Goal: Task Accomplishment & Management: Use online tool/utility

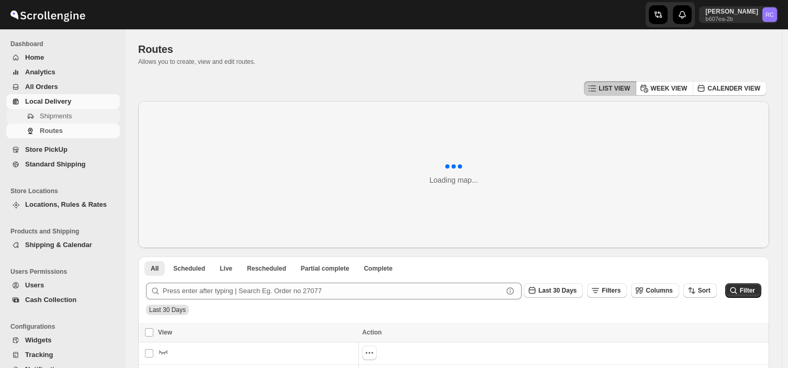
click at [79, 117] on span "Shipments" at bounding box center [79, 116] width 78 height 10
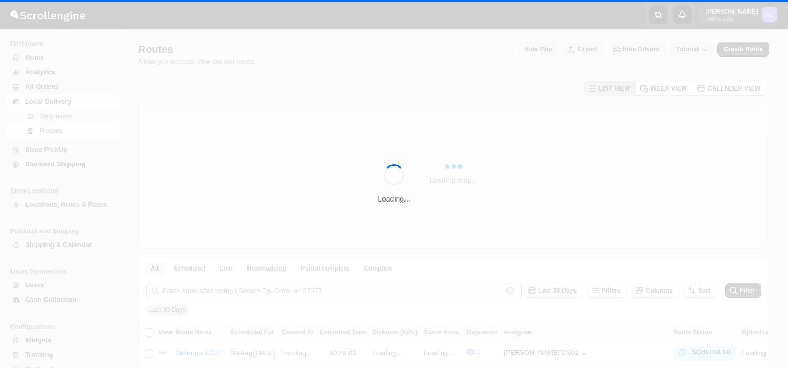
scroll to position [59, 0]
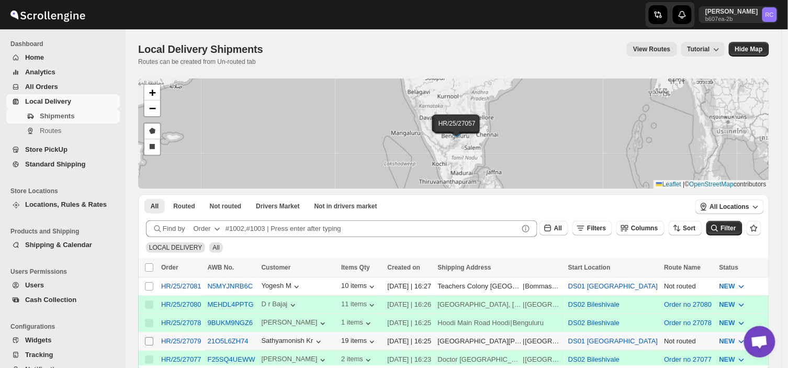
click at [150, 342] on input "Select shipment" at bounding box center [149, 341] width 8 height 8
checkbox input "true"
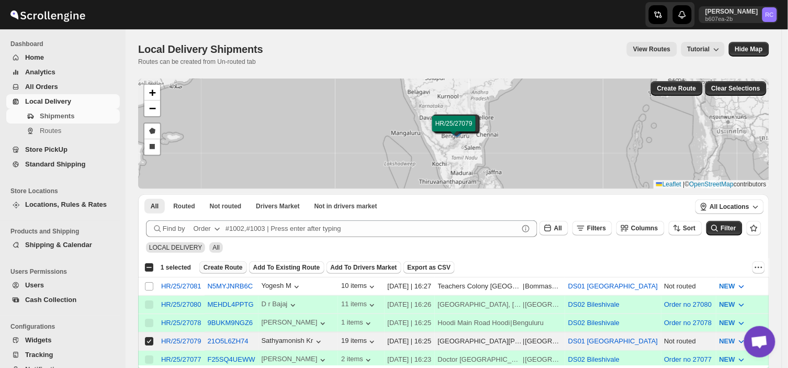
click at [220, 262] on button "Create Route" at bounding box center [223, 267] width 48 height 13
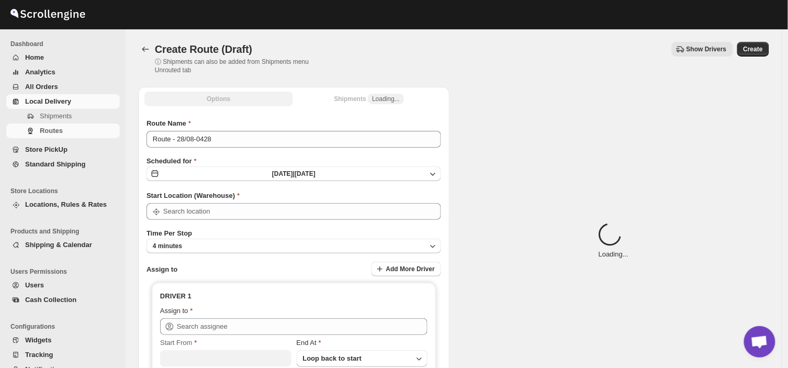
type input "DS01 [GEOGRAPHIC_DATA]"
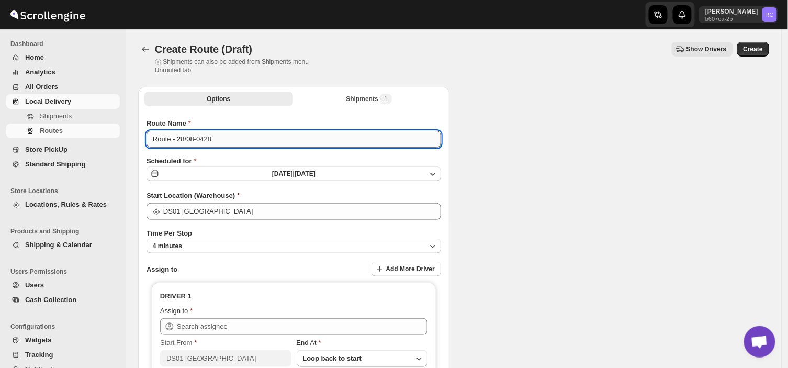
click at [219, 142] on input "Route - 28/08-0428" at bounding box center [293, 139] width 294 height 17
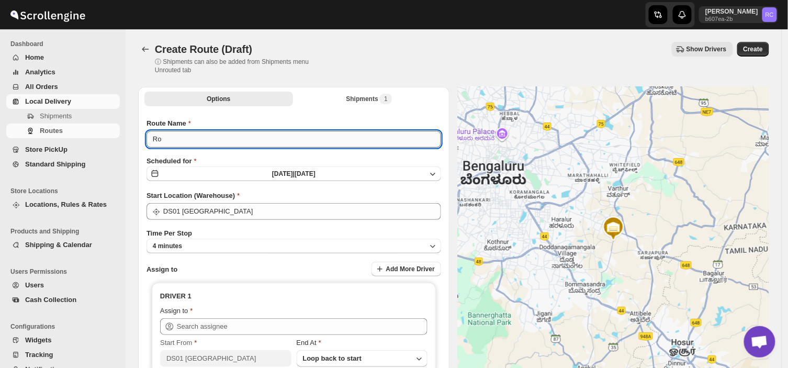
type input "R"
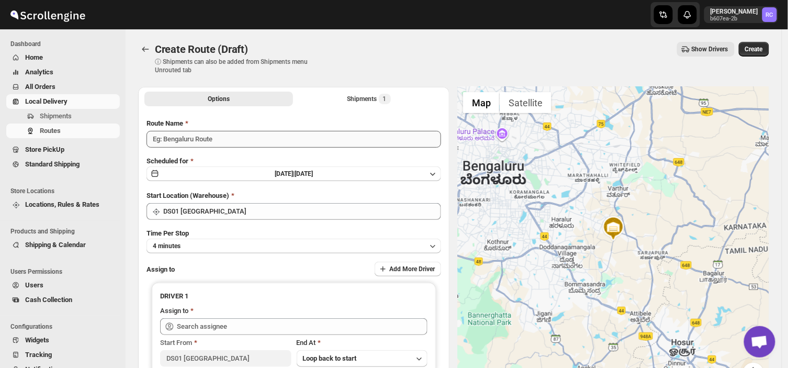
click at [146, 166] on button "[DATE] | [DATE]" at bounding box center [293, 173] width 294 height 15
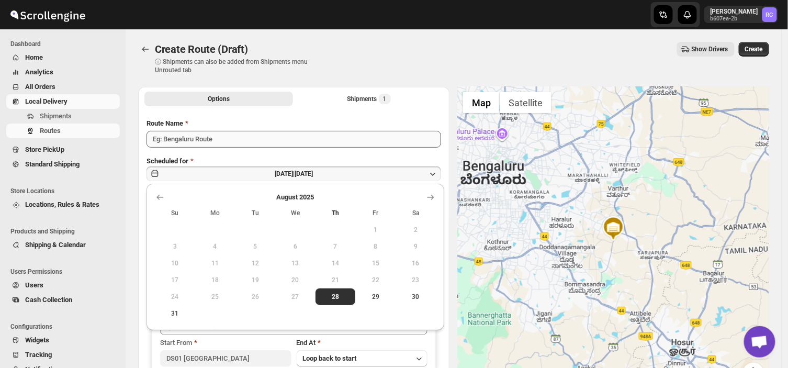
click at [153, 190] on button "Show previous month, July 2025" at bounding box center [160, 197] width 15 height 15
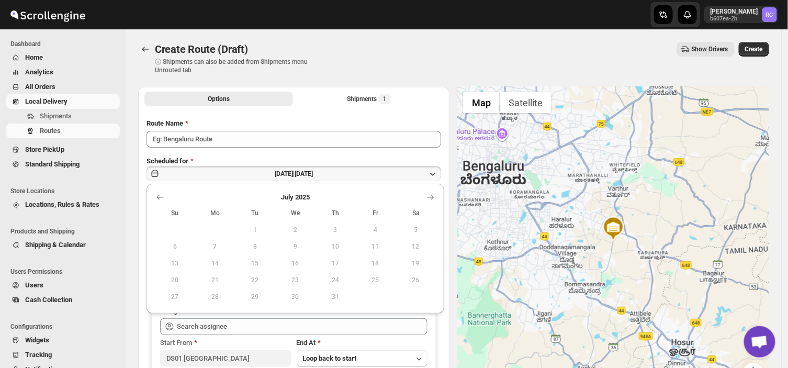
click at [317, 73] on p "ⓘ Shipments can also be added from Shipments menu Unrouted tab" at bounding box center [237, 66] width 165 height 17
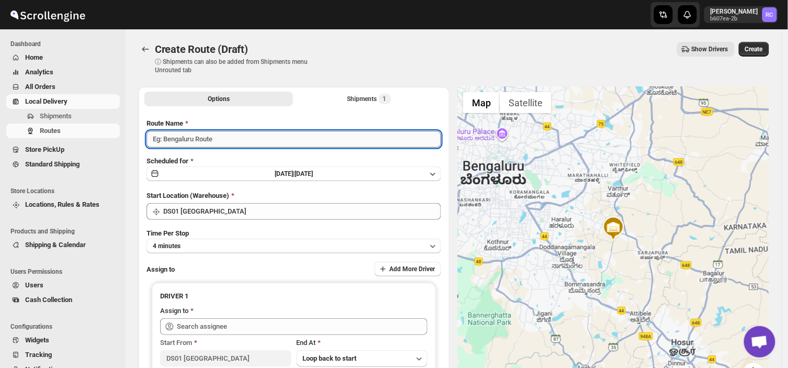
click at [220, 139] on input "Route Name" at bounding box center [293, 139] width 294 height 17
type input "0"
type input "O"
type input "0rder no 27079"
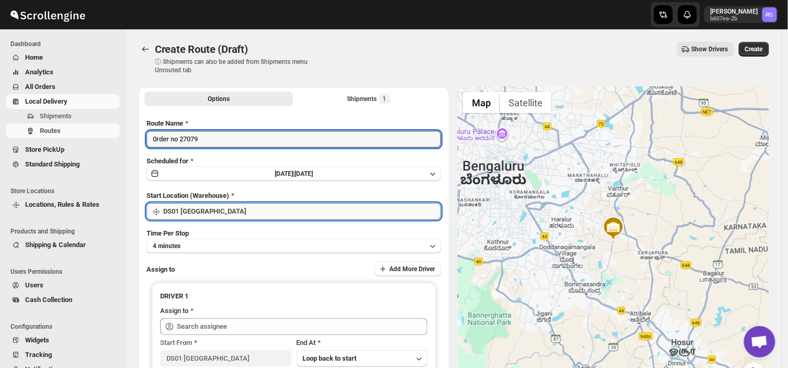
click at [218, 204] on input "DS01 [GEOGRAPHIC_DATA]" at bounding box center [302, 211] width 278 height 17
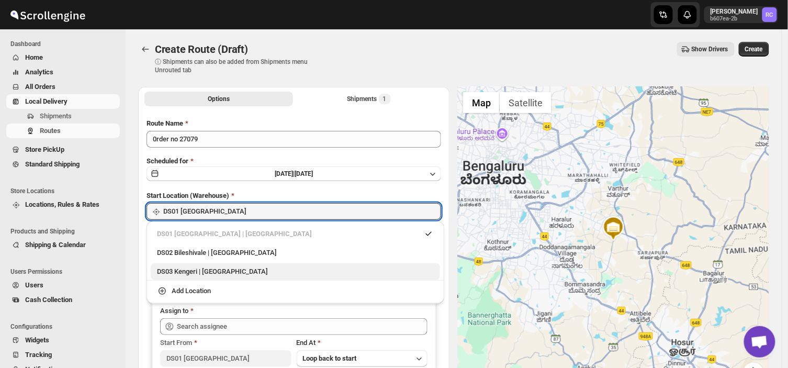
click at [185, 267] on div "DS03 Kengeri | [GEOGRAPHIC_DATA]" at bounding box center [295, 271] width 277 height 10
type input "DS03 Kengeri"
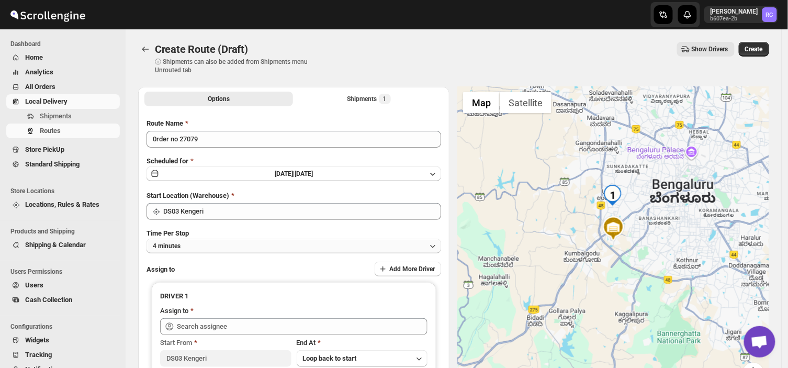
click at [194, 244] on button "4 minutes" at bounding box center [293, 246] width 294 height 15
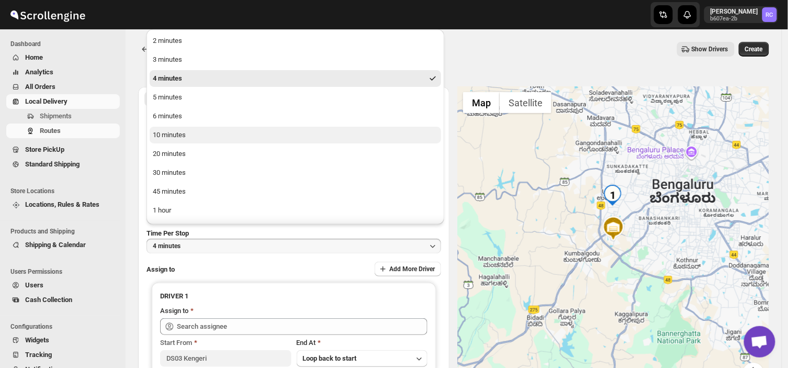
click at [181, 135] on div "10 minutes" at bounding box center [169, 135] width 33 height 10
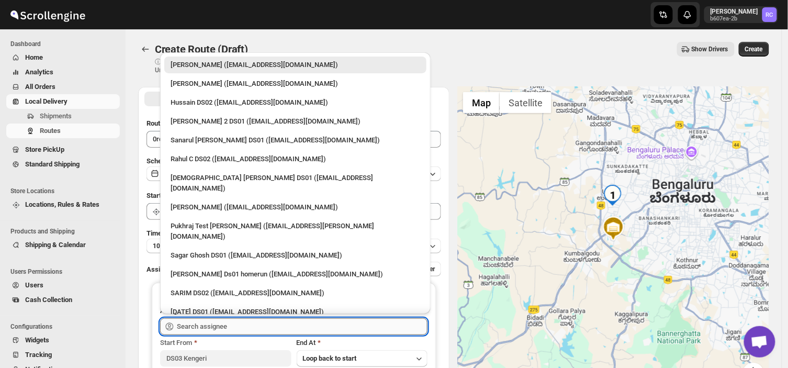
click at [237, 322] on input "text" at bounding box center [302, 326] width 251 height 17
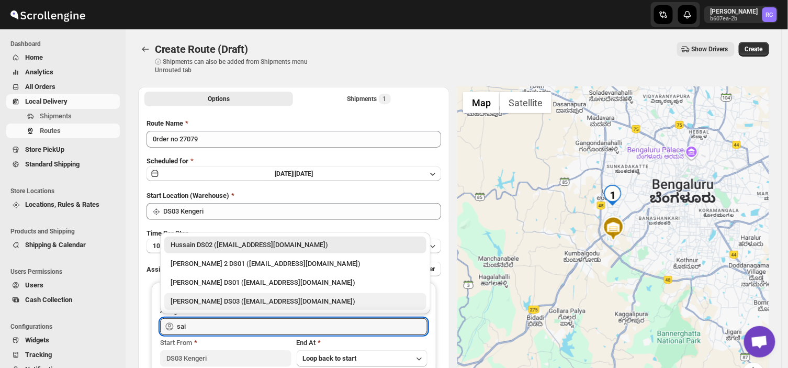
click at [205, 302] on div "[PERSON_NAME] DS03 ([EMAIL_ADDRESS][DOMAIN_NAME])" at bounding box center [295, 301] width 249 height 10
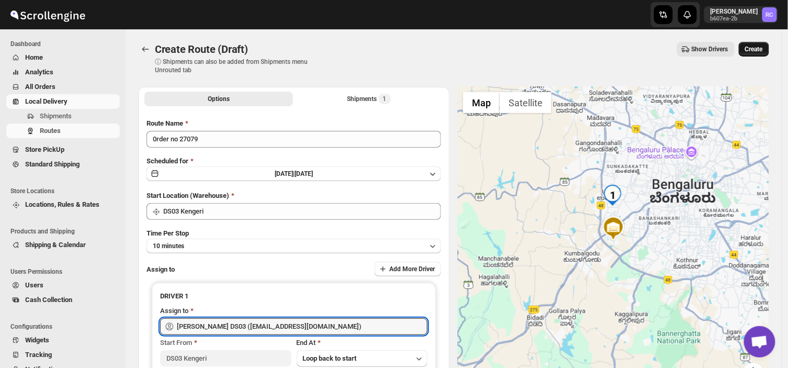
type input "[PERSON_NAME] DS03 ([EMAIL_ADDRESS][DOMAIN_NAME])"
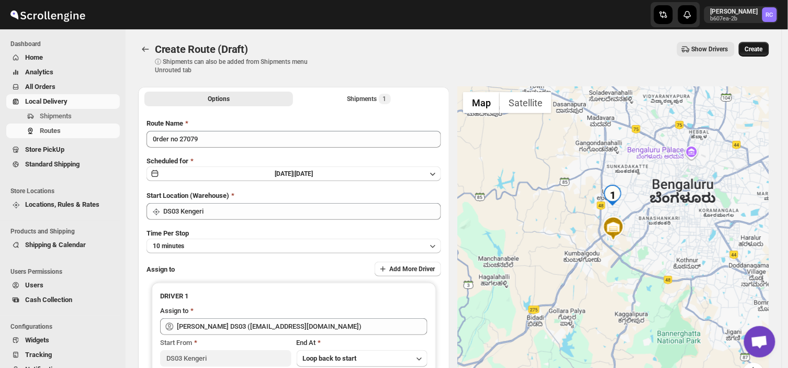
click at [763, 46] on span "Create" at bounding box center [754, 49] width 18 height 8
